Goal: Task Accomplishment & Management: Use online tool/utility

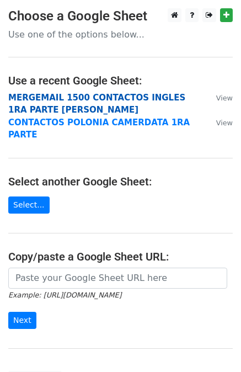
click at [60, 101] on strong "MERGEMAIL 1500 CONTACTOS INGLES 1RA PARTE [PERSON_NAME]" at bounding box center [96, 104] width 177 height 23
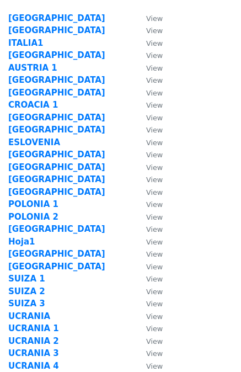
scroll to position [42, 0]
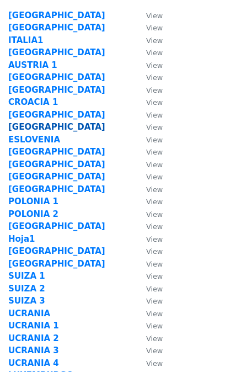
click at [34, 125] on strong "ESLOVAQUIA" at bounding box center [56, 127] width 97 height 10
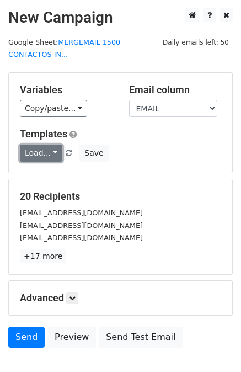
click at [41, 145] on link "Load..." at bounding box center [41, 153] width 42 height 17
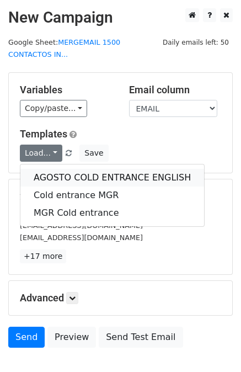
click at [49, 169] on link "AGOSTO COLD ENTRANCE ENGLISH" at bounding box center [112, 178] width 184 height 18
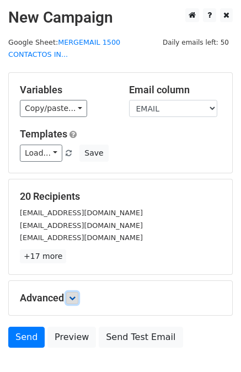
click at [75, 295] on icon at bounding box center [72, 298] width 7 height 7
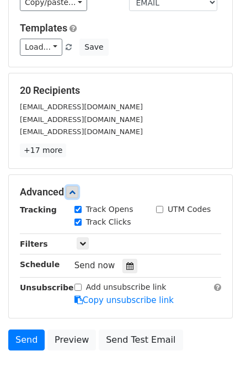
scroll to position [108, 0]
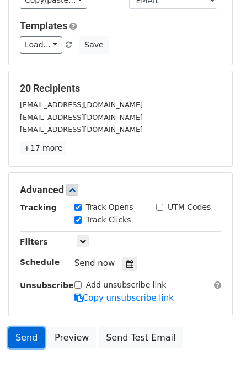
click at [15, 327] on link "Send" at bounding box center [26, 337] width 36 height 21
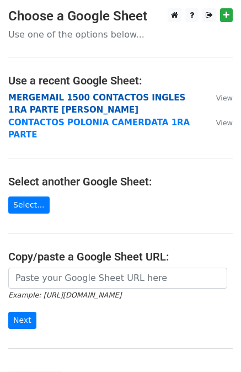
click at [77, 101] on strong "MERGEMAIL 1500 CONTACTOS INGLES 1RA PARTE JOAN" at bounding box center [96, 104] width 177 height 23
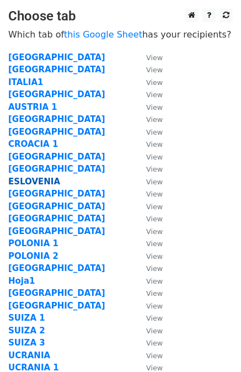
click at [27, 180] on strong "ESLOVENIA" at bounding box center [34, 181] width 52 height 10
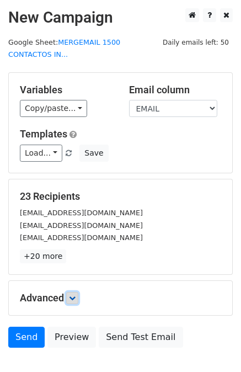
click at [73, 292] on link at bounding box center [72, 298] width 12 height 12
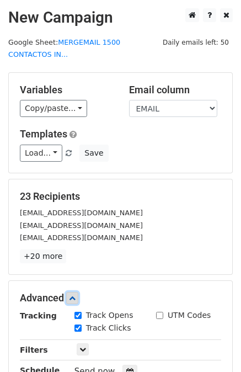
click at [72, 295] on icon at bounding box center [72, 298] width 7 height 7
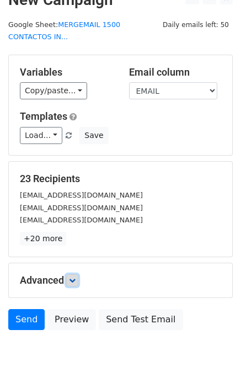
scroll to position [19, 0]
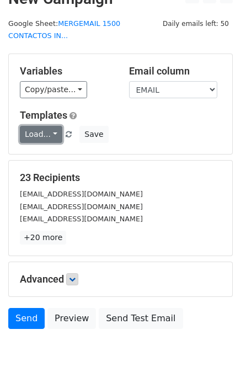
click at [50, 129] on link "Load..." at bounding box center [41, 134] width 42 height 17
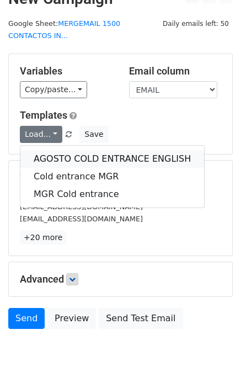
click at [55, 150] on link "AGOSTO COLD ENTRANCE ENGLISH" at bounding box center [112, 159] width 184 height 18
